Goal: Task Accomplishment & Management: Manage account settings

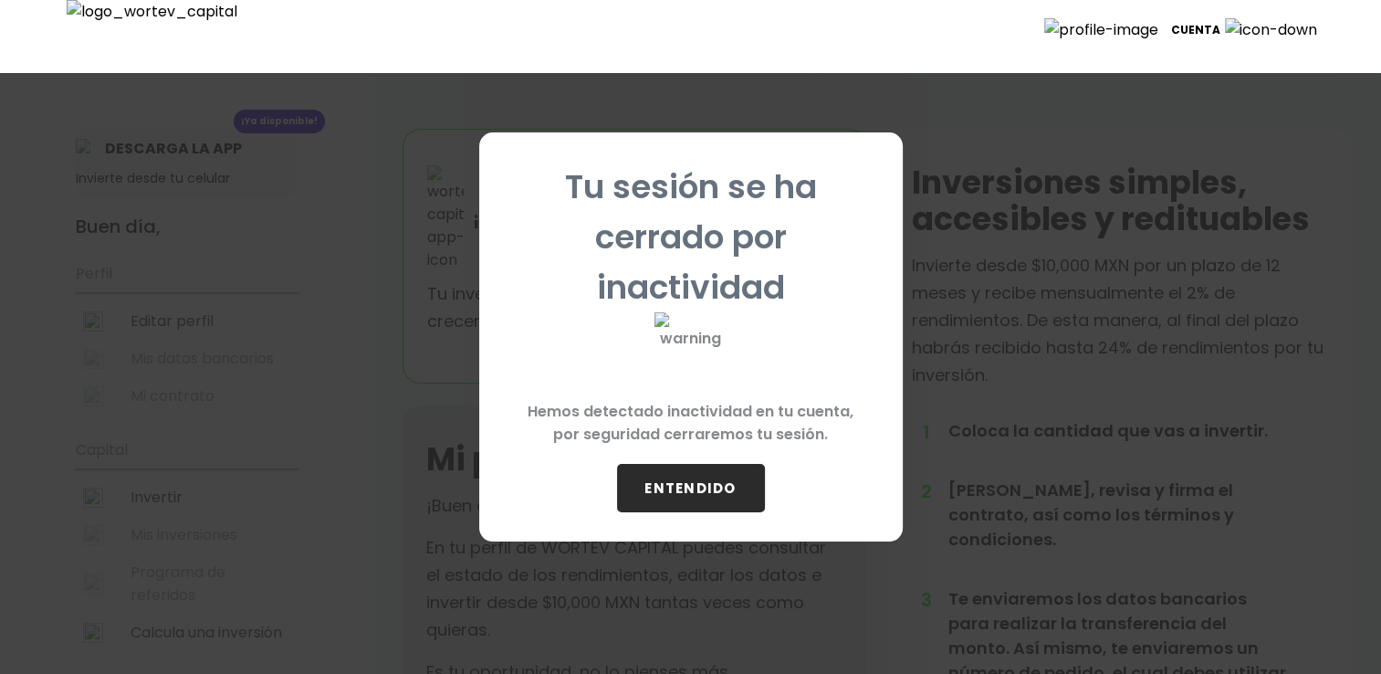
click at [665, 481] on button "ENTENDIDO" at bounding box center [691, 488] width 148 height 48
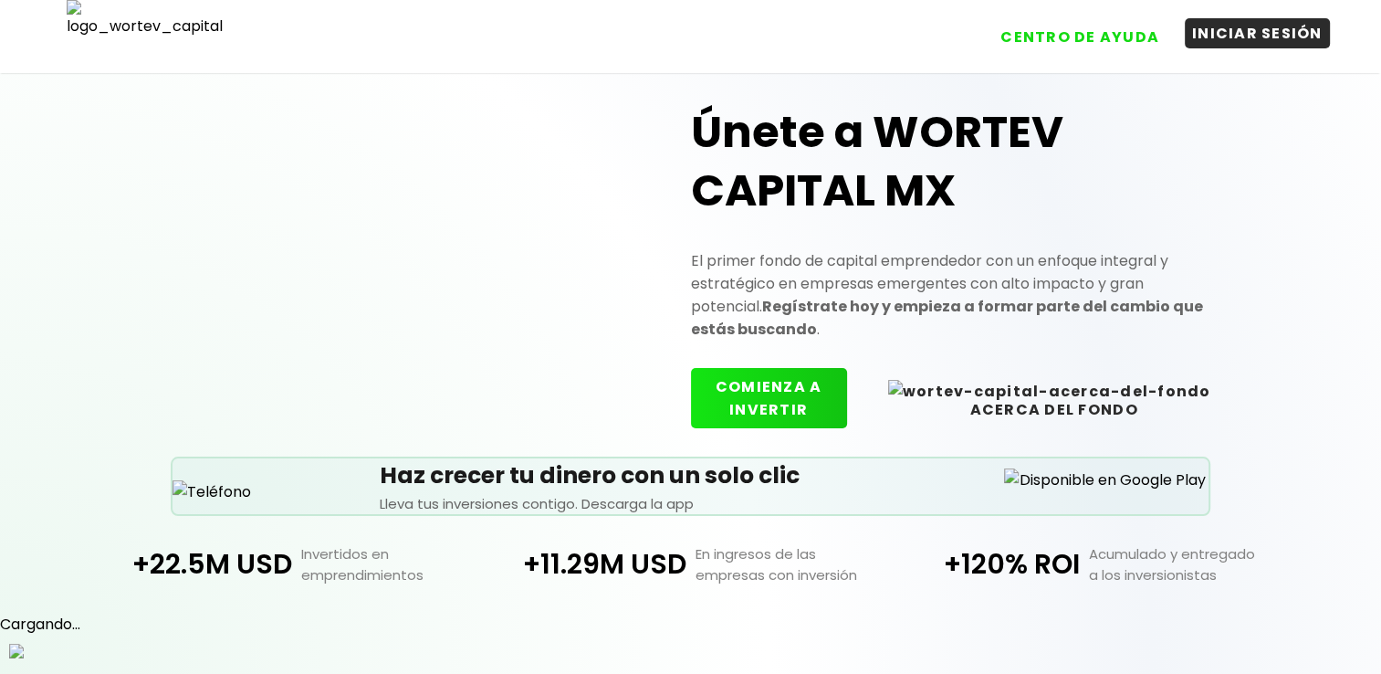
click at [1233, 46] on button "INICIAR SESIÓN" at bounding box center [1257, 33] width 145 height 30
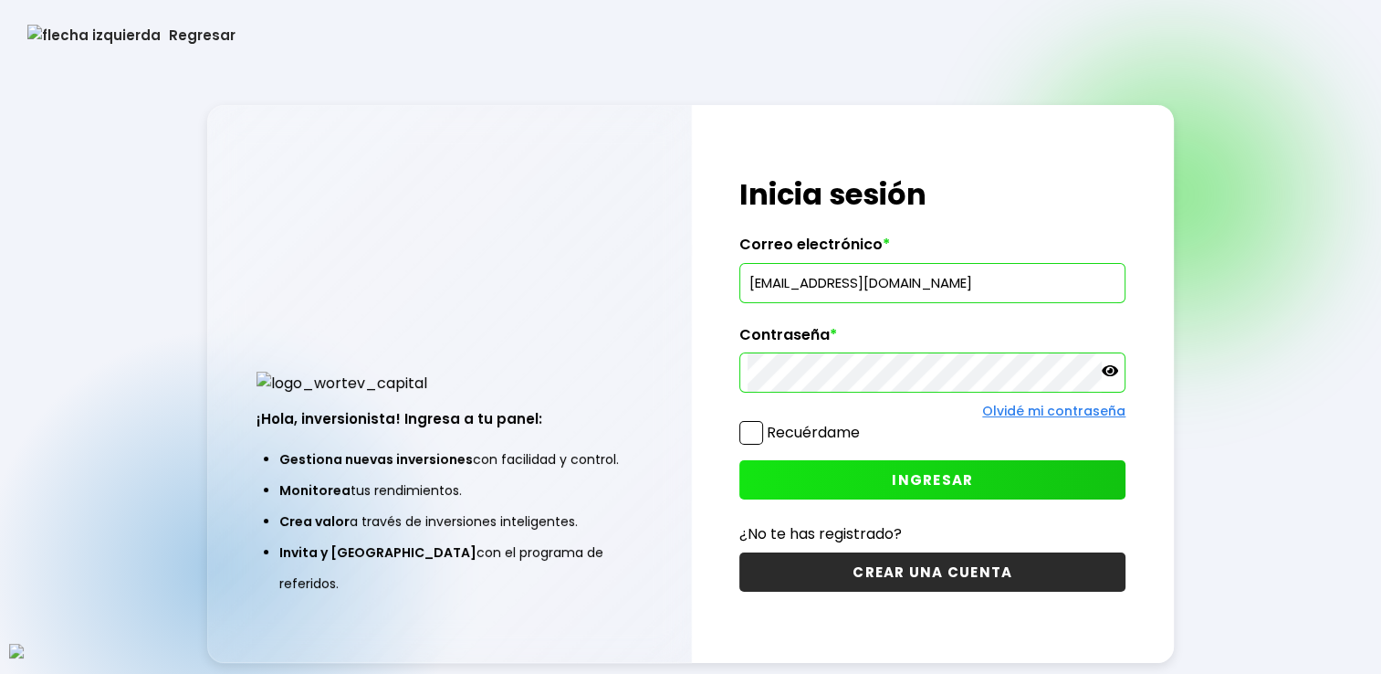
click at [959, 290] on input "dectorarmando@gmail.com" at bounding box center [933, 283] width 370 height 38
paste input "jose.alberto.montada.brugada.almada"
type input "jose.alberto.montada.brugada.almada@gmail.com"
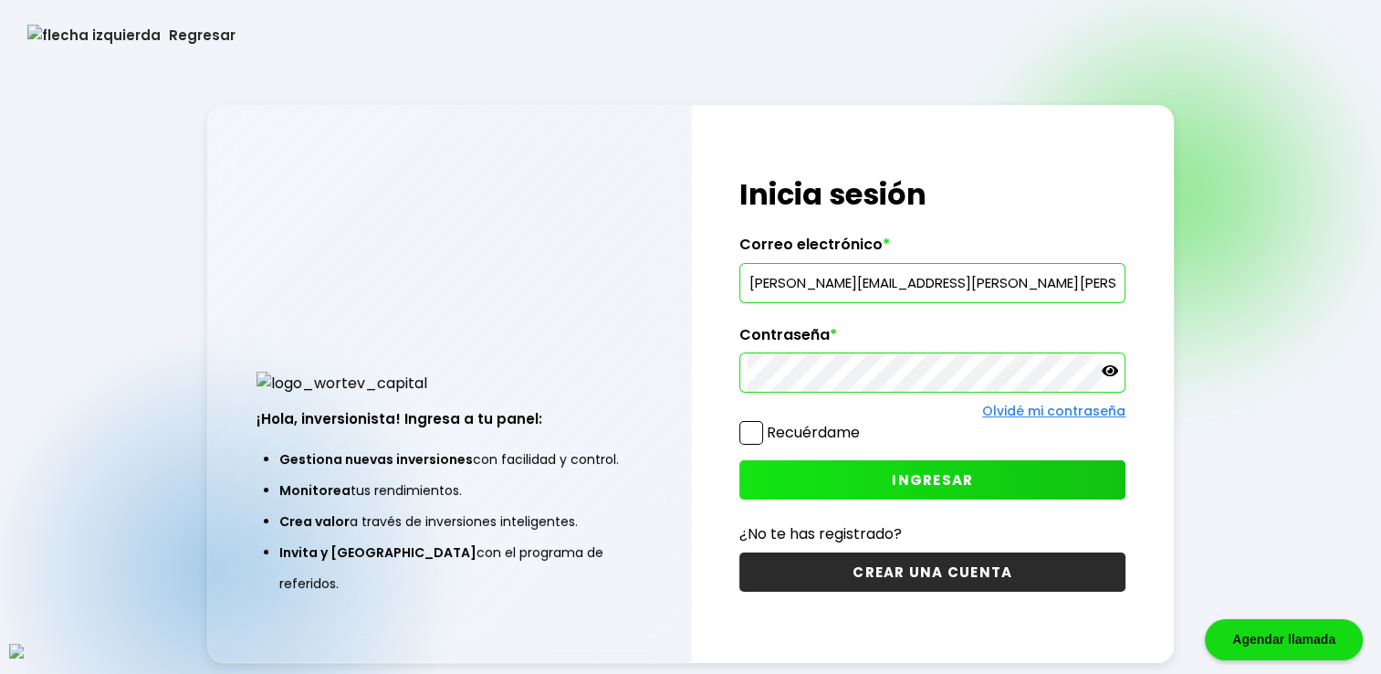
click at [752, 429] on span at bounding box center [752, 433] width 24 height 24
click at [864, 424] on input "Recuérdame" at bounding box center [864, 424] width 0 height 0
click at [856, 461] on button "INGRESAR" at bounding box center [933, 479] width 386 height 39
